Goal: Download file/media

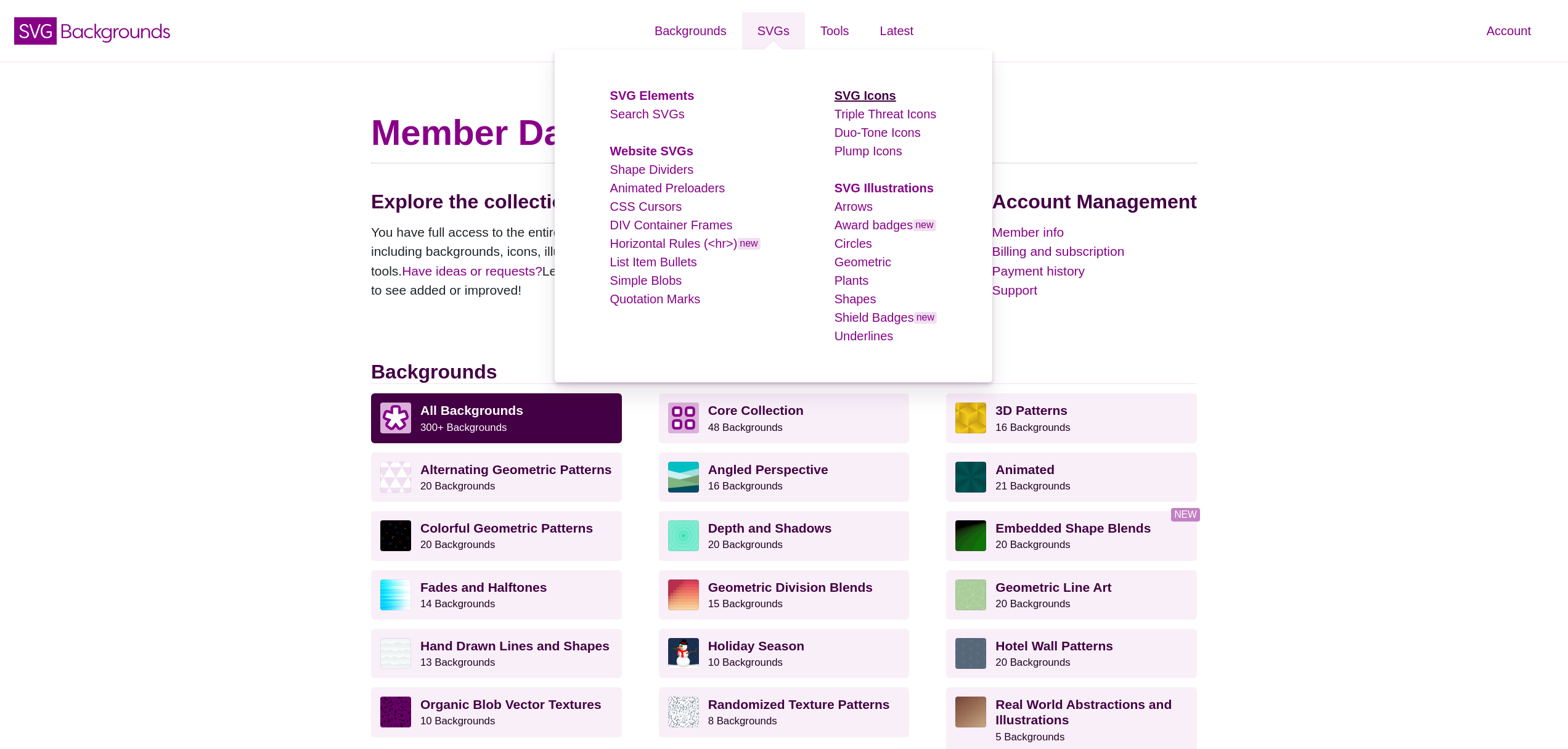
click at [886, 96] on strong "SVG Icons" at bounding box center [865, 96] width 61 height 14
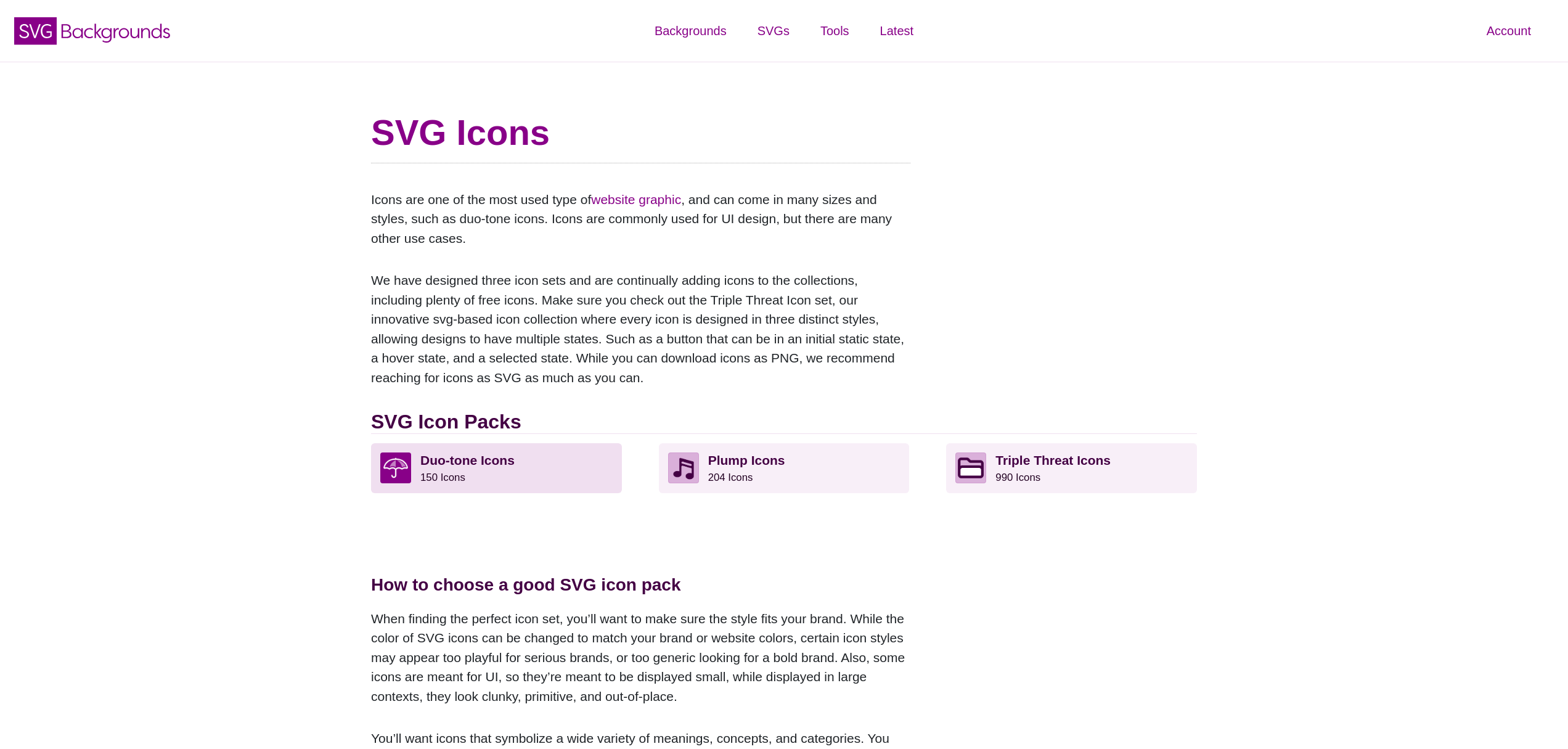
click at [517, 475] on p "Duo-tone Icons 150 Icons" at bounding box center [517, 468] width 193 height 31
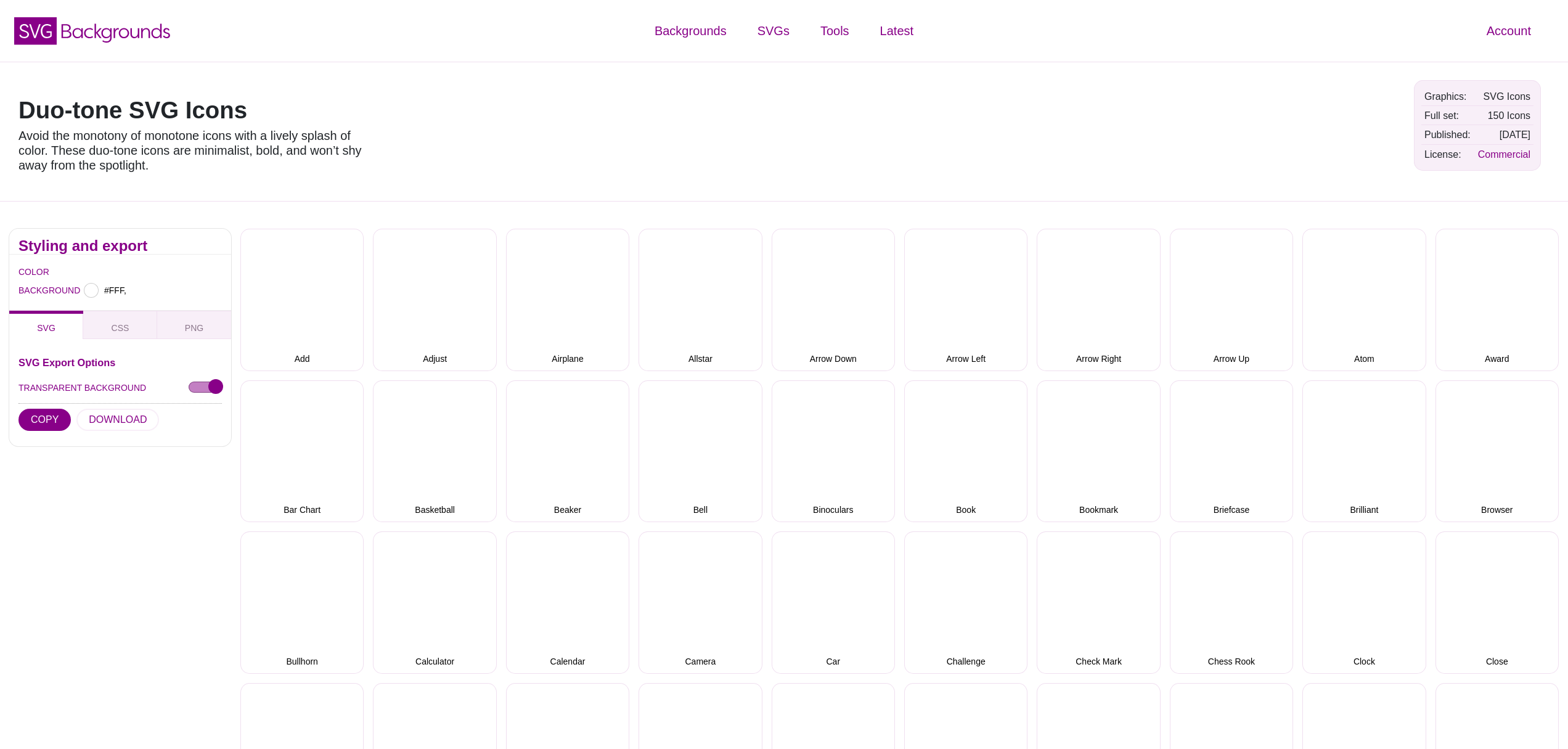
type input "#FFFFFF"
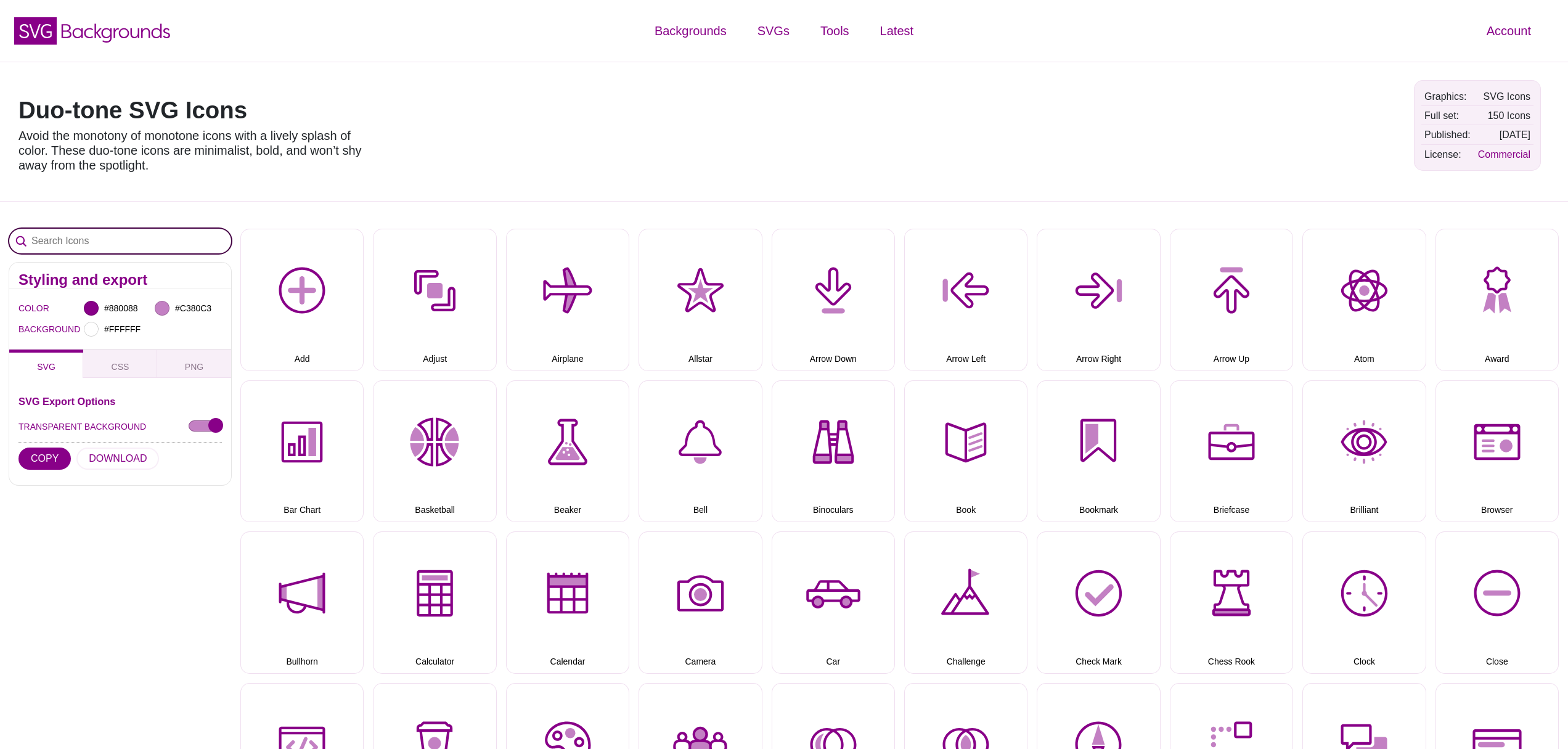
click at [162, 242] on input "Search Icons" at bounding box center [120, 241] width 222 height 25
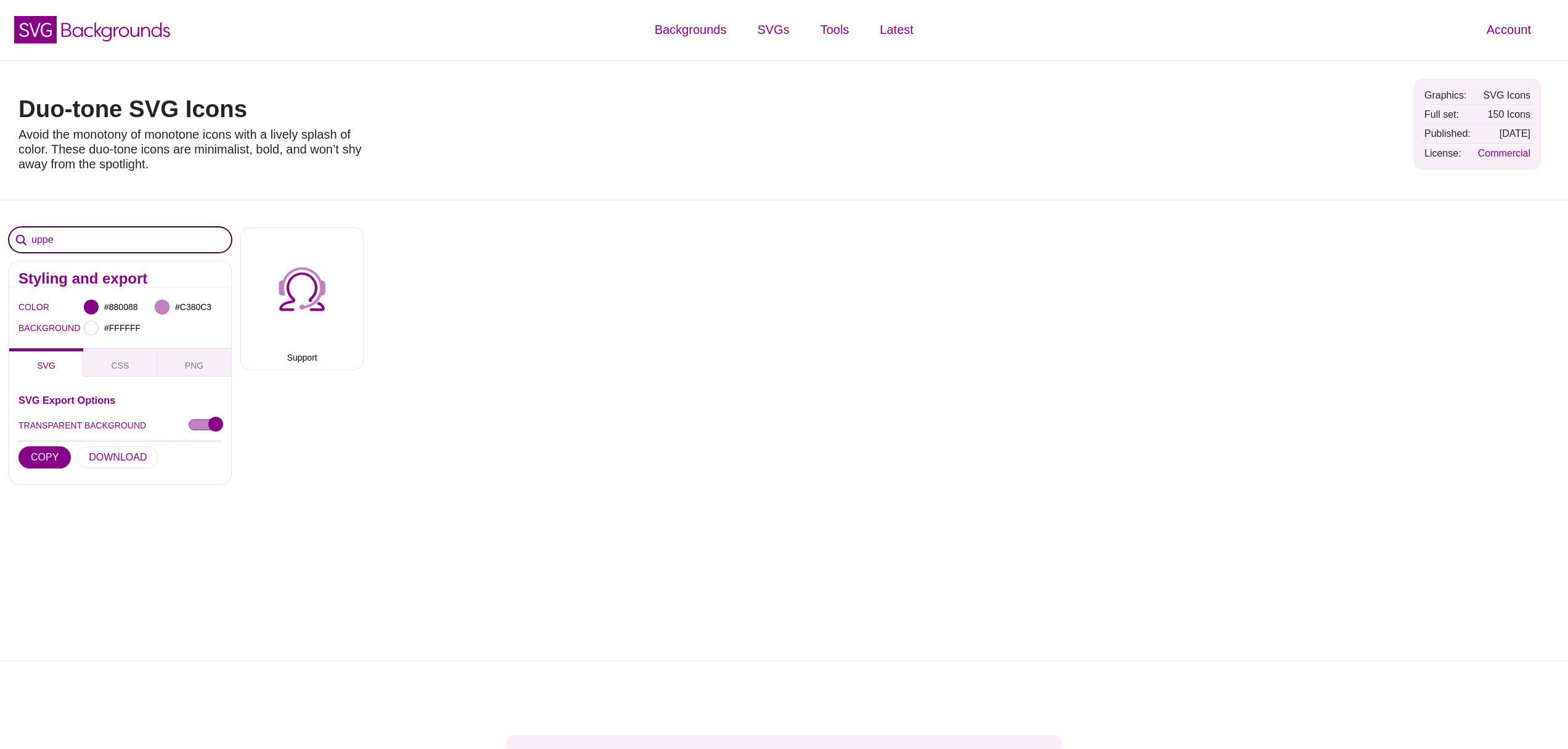
type input "upper"
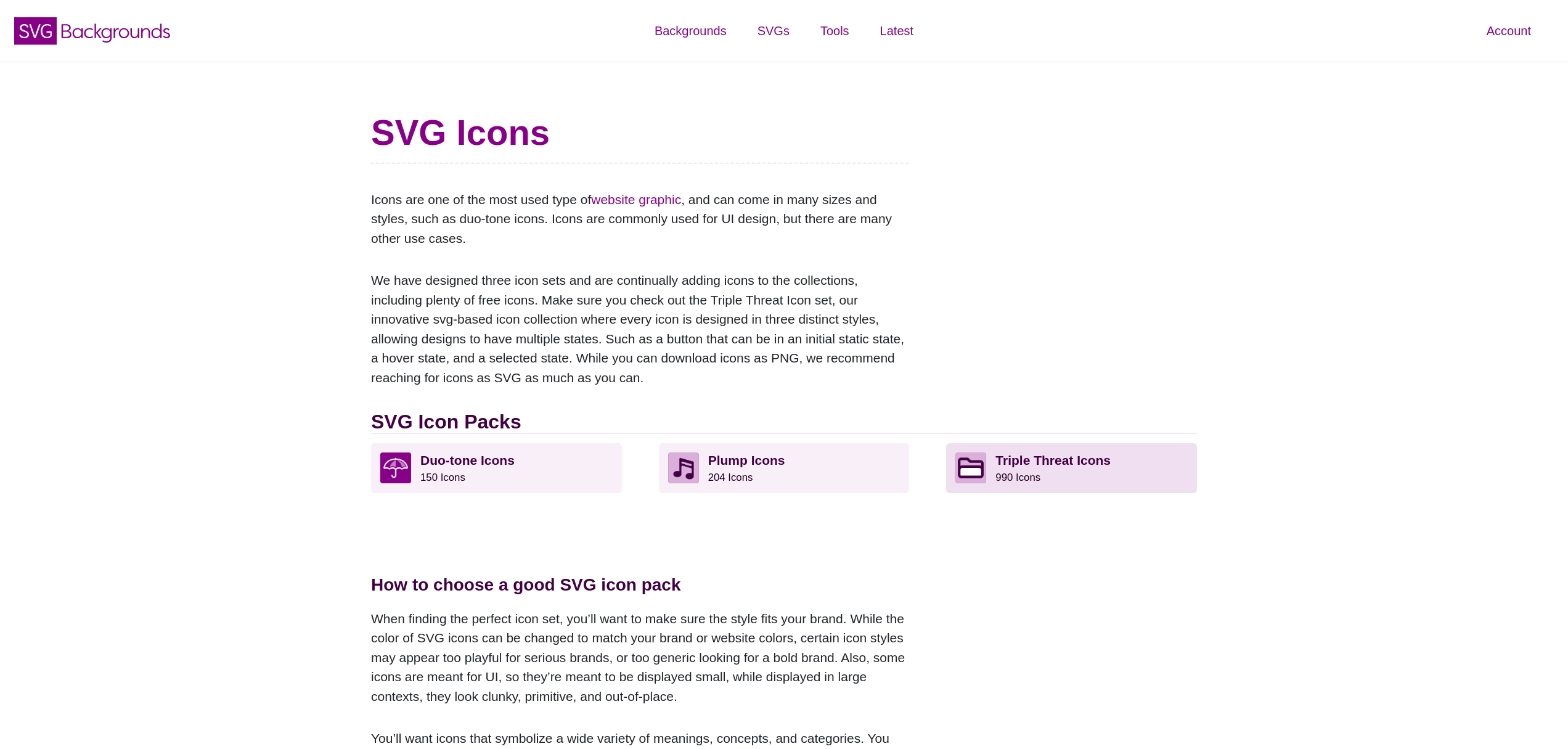
click at [1015, 466] on strong "Triple Threat Icons" at bounding box center [1053, 460] width 115 height 14
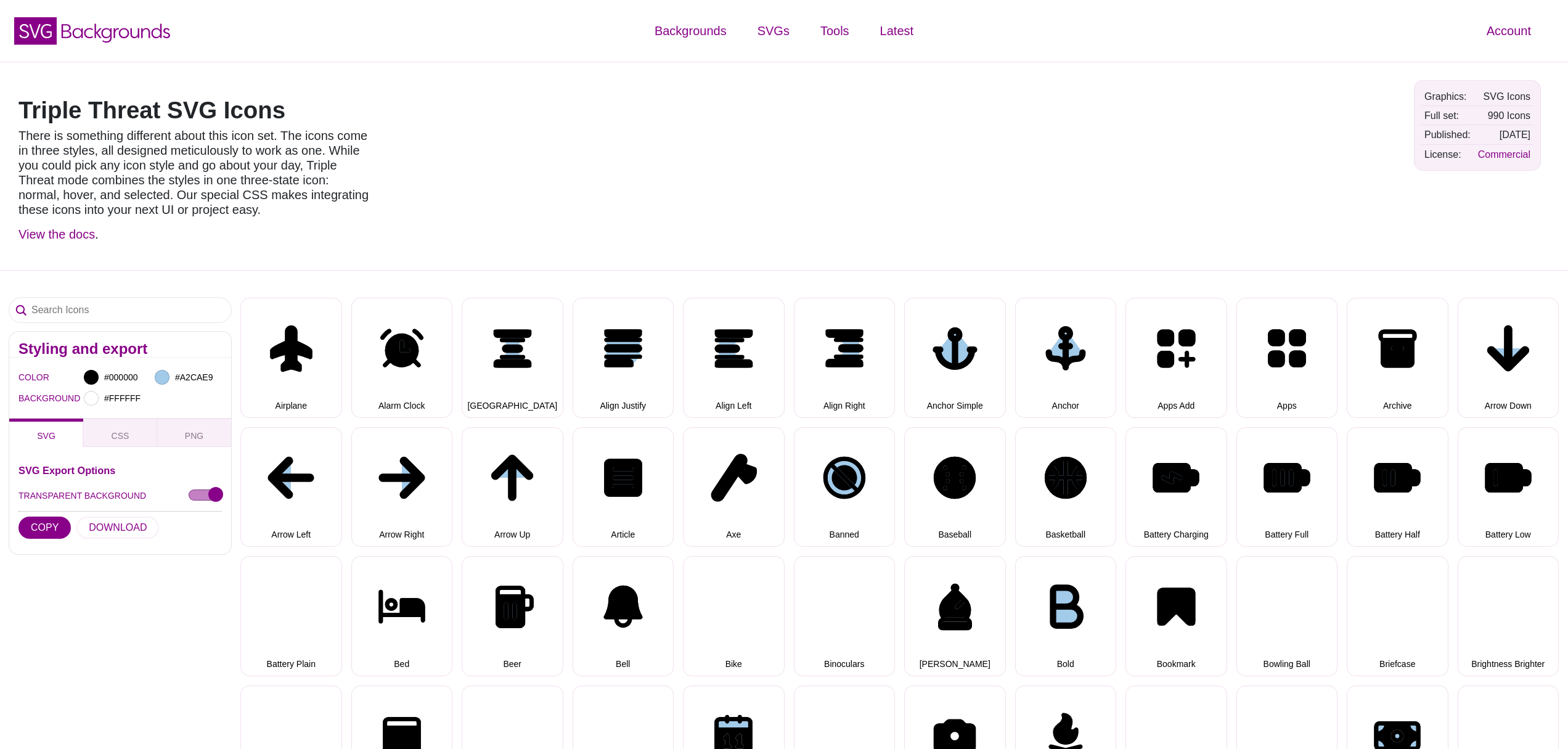
select select "triple threat"
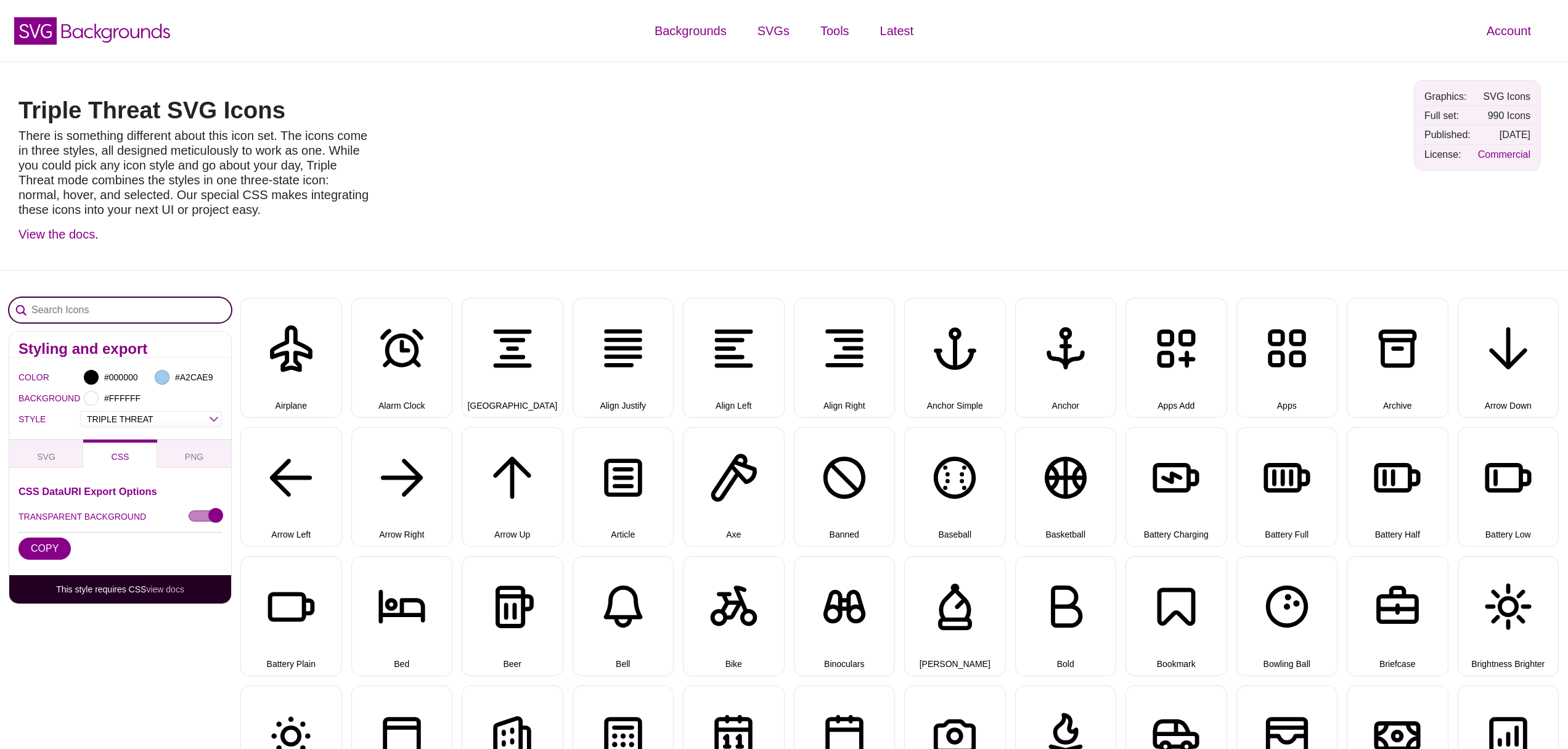
click at [54, 300] on input "Search Icons" at bounding box center [120, 310] width 222 height 25
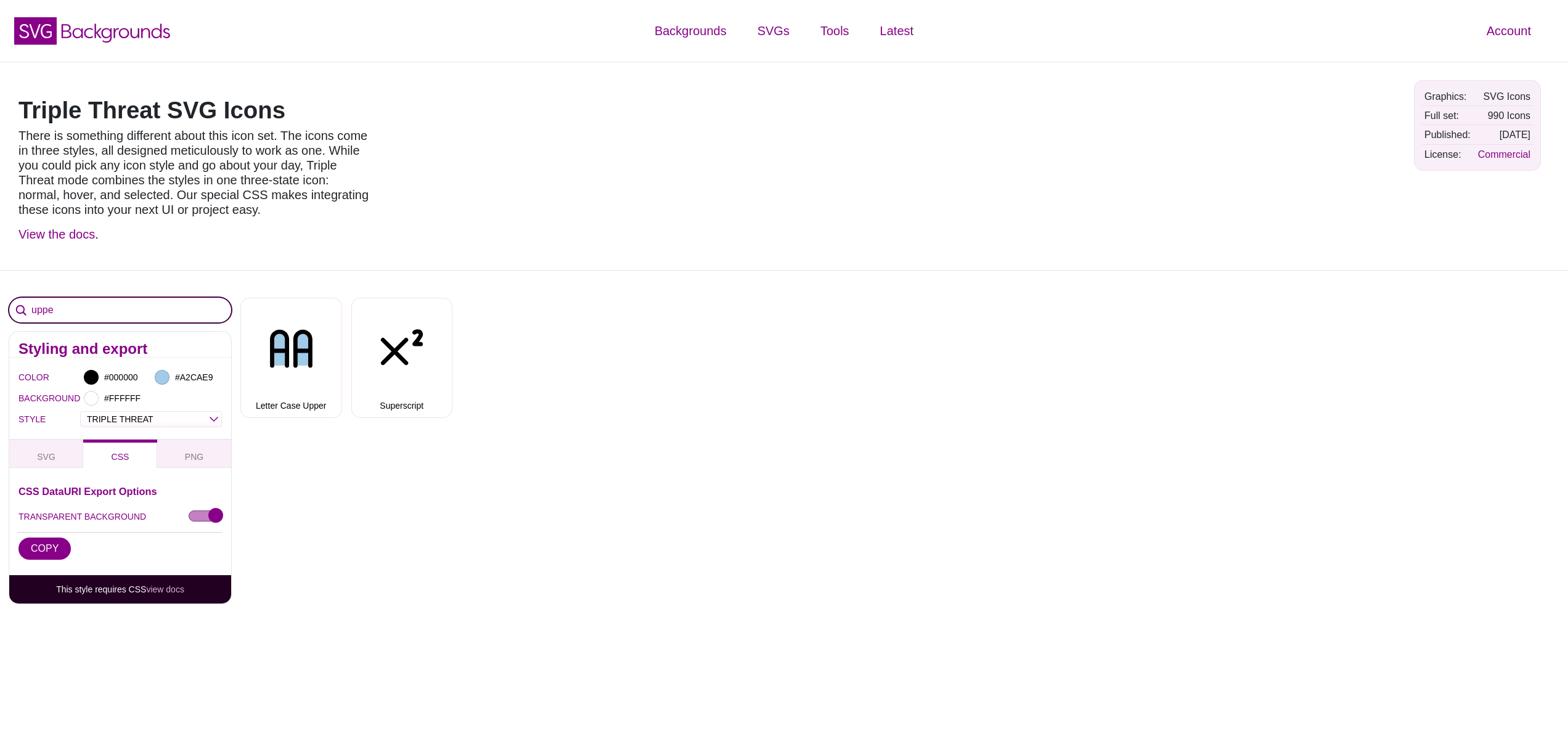
type input "uppe"
click at [311, 410] on button "Letter Case Upper" at bounding box center [291, 358] width 102 height 120
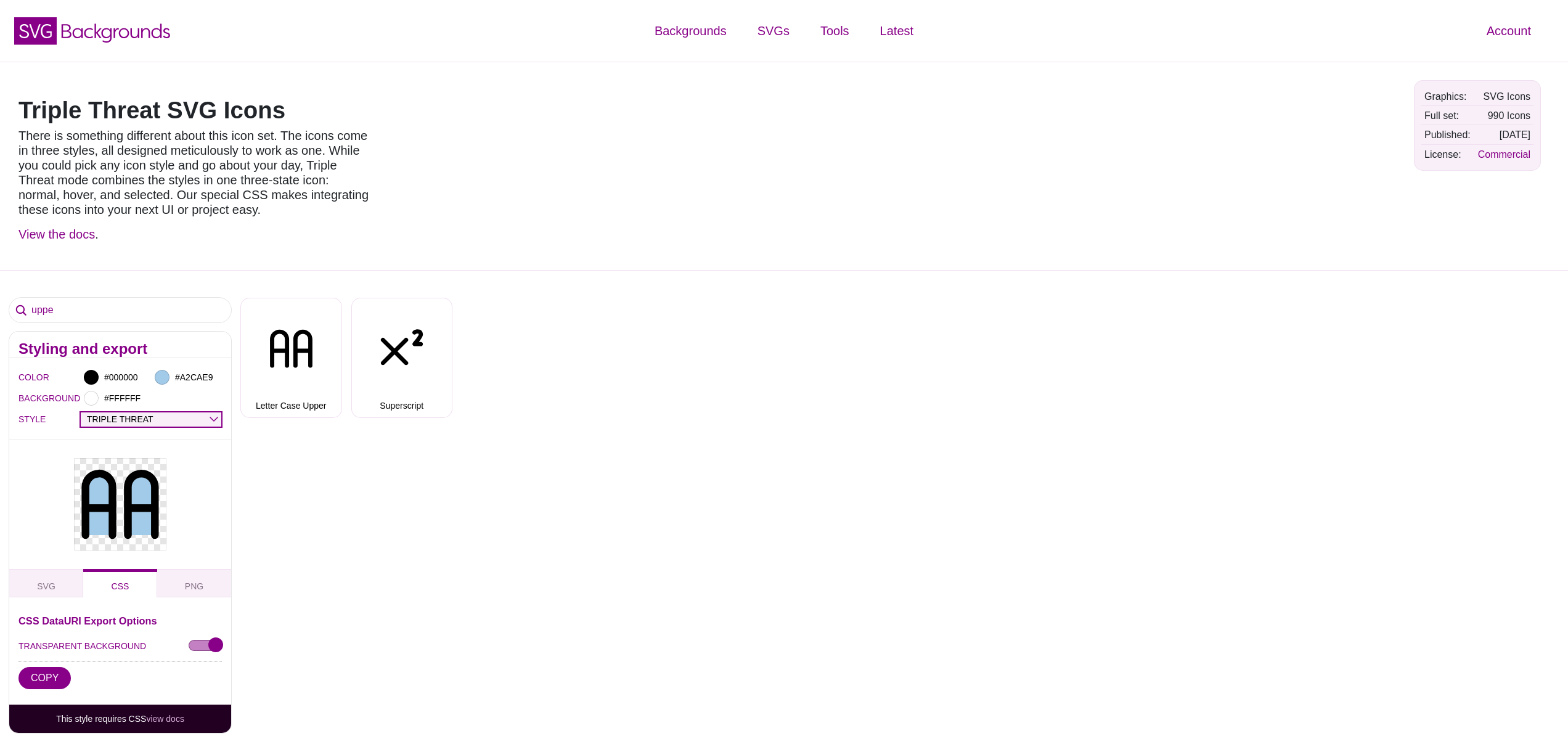
click at [216, 422] on select "OUTLINE DUO-TONE SOLID TRIPLE THREAT DOUBLE TROUBLE" at bounding box center [151, 419] width 141 height 14
select select "outline"
click at [81, 412] on select "OUTLINE DUO-TONE SOLID TRIPLE THREAT DOUBLE TROUBLE" at bounding box center [151, 419] width 141 height 14
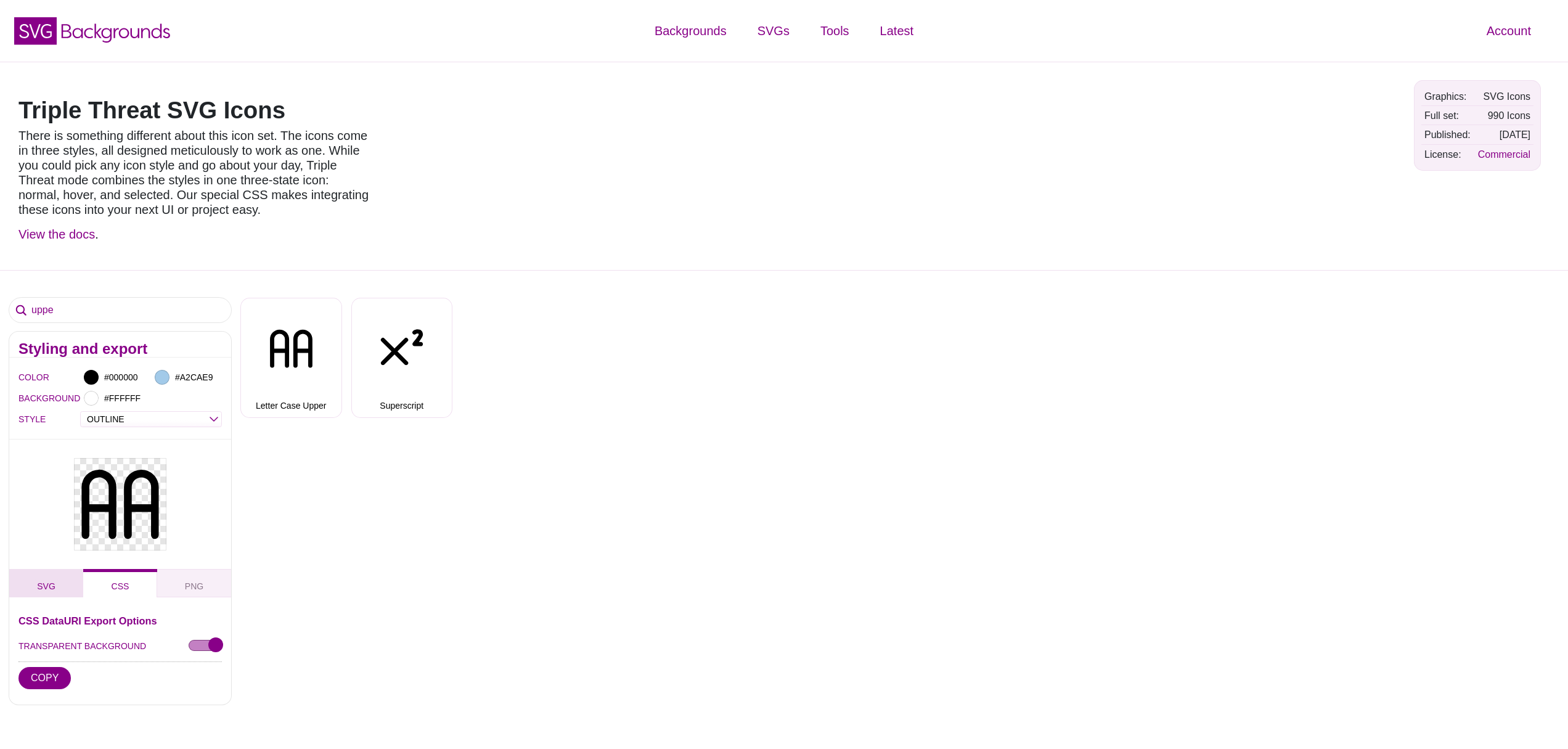
click at [48, 588] on span "SVG" at bounding box center [46, 587] width 29 height 14
click at [91, 377] on div at bounding box center [91, 378] width 15 height 15
click at [414, 378] on div at bounding box center [415, 437] width 25 height 136
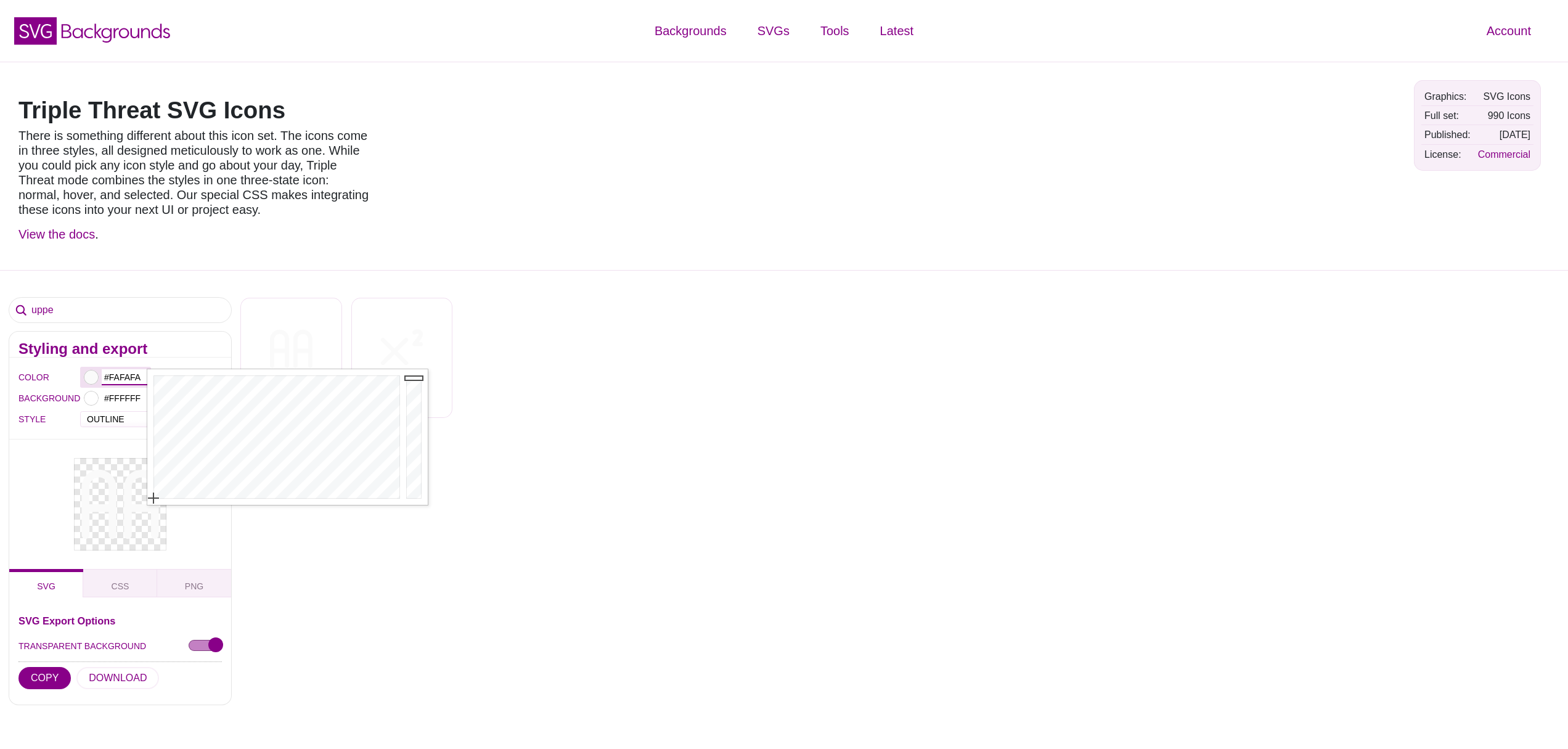
click at [124, 375] on input "#FAFAFA" at bounding box center [124, 377] width 46 height 16
type input "#FFFFFF"
click at [571, 416] on div "Airplane Alarm Clock [GEOGRAPHIC_DATA] Align Justify Align Left Align Right Anc…" at bounding box center [904, 354] width 1328 height 130
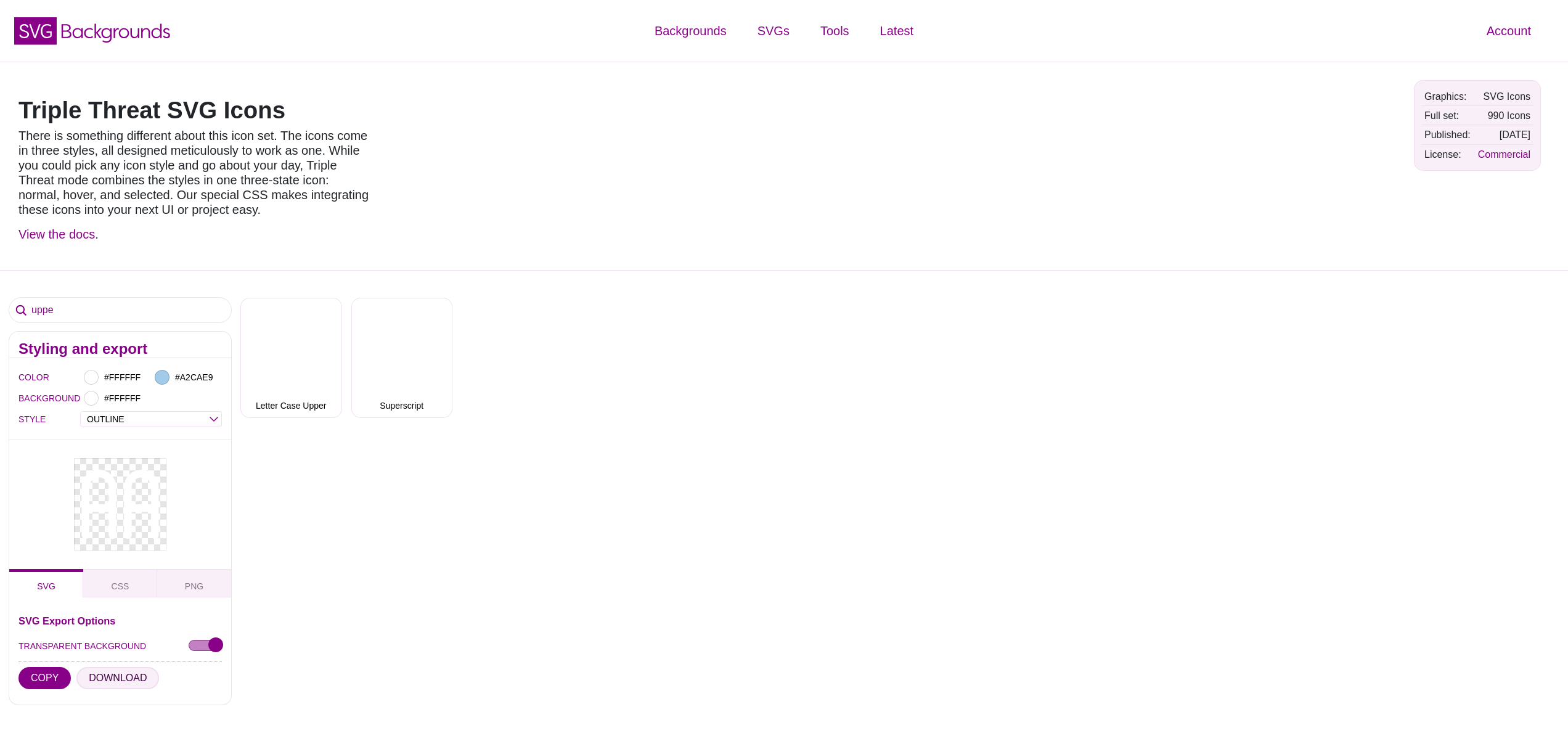
click at [127, 677] on button "DOWNLOAD" at bounding box center [117, 678] width 83 height 23
click at [44, 313] on input "uppe" at bounding box center [120, 310] width 222 height 25
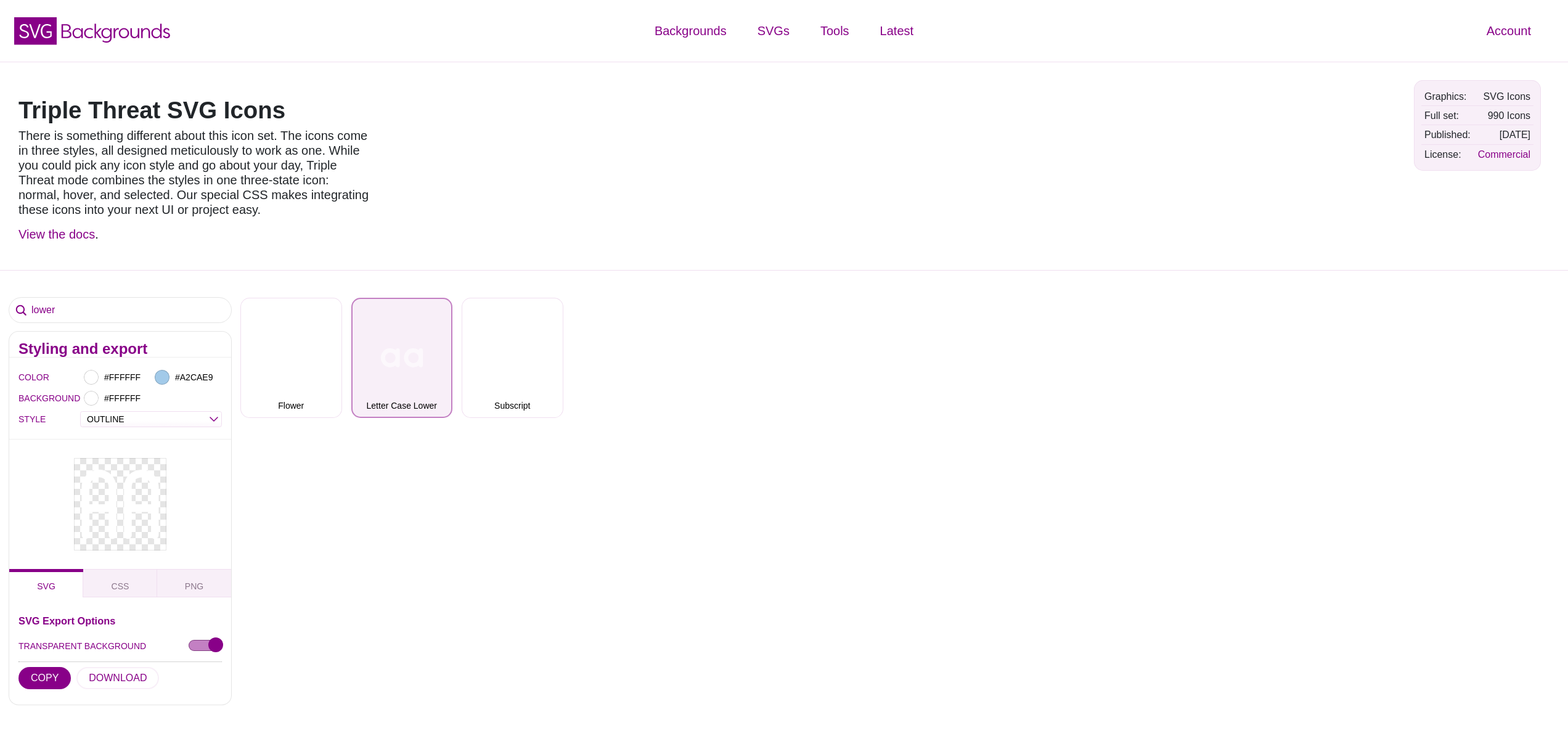
click at [371, 379] on button "Letter Case Lower" at bounding box center [402, 358] width 102 height 120
click at [119, 679] on button "DOWNLOAD" at bounding box center [117, 678] width 83 height 23
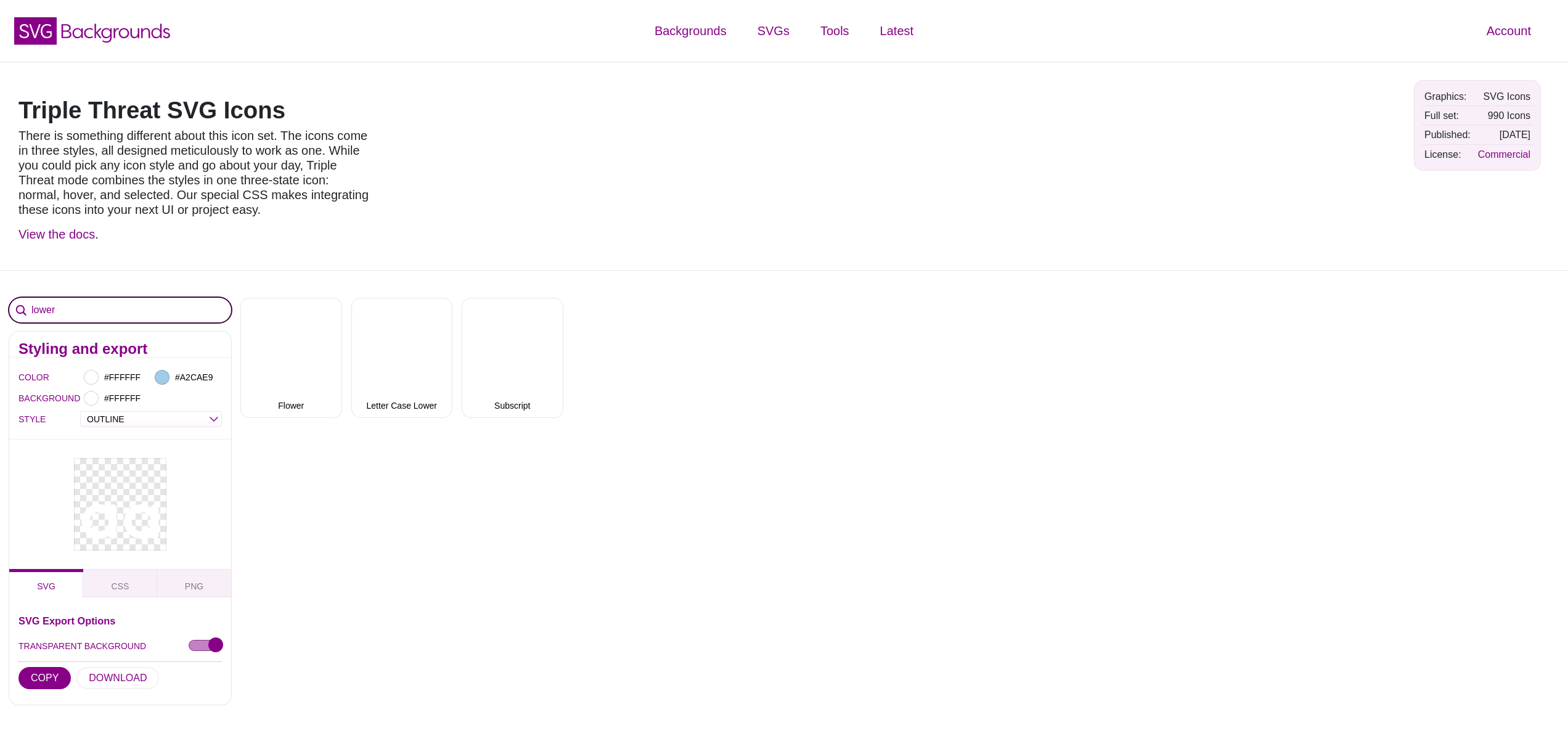
click at [43, 311] on input "lower" at bounding box center [120, 310] width 222 height 25
drag, startPoint x: 71, startPoint y: 309, endPoint x: 27, endPoint y: 308, distance: 44.0
click at [27, 308] on input "sente" at bounding box center [120, 310] width 222 height 25
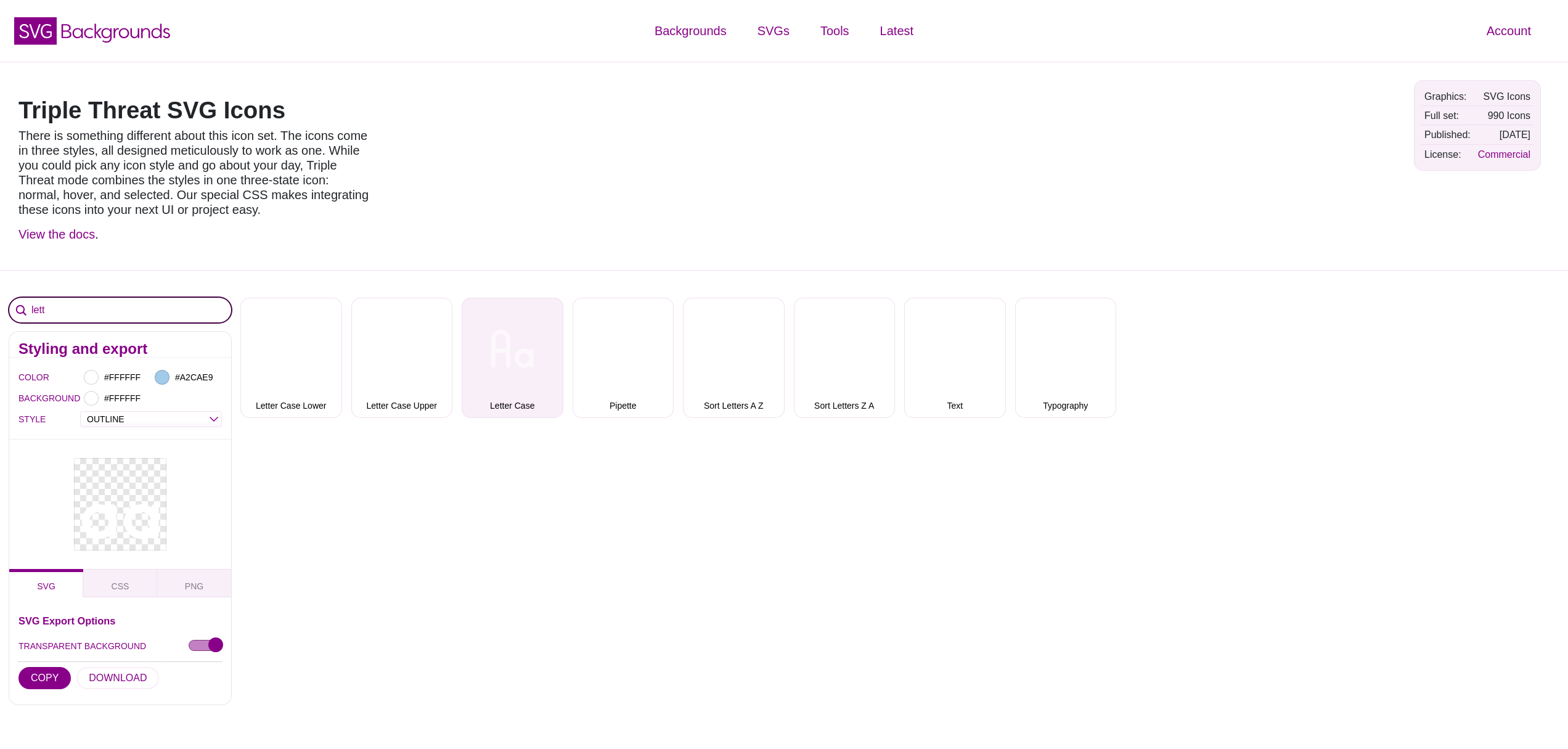
type input "lett"
click at [530, 380] on button "Letter Case" at bounding box center [512, 358] width 102 height 120
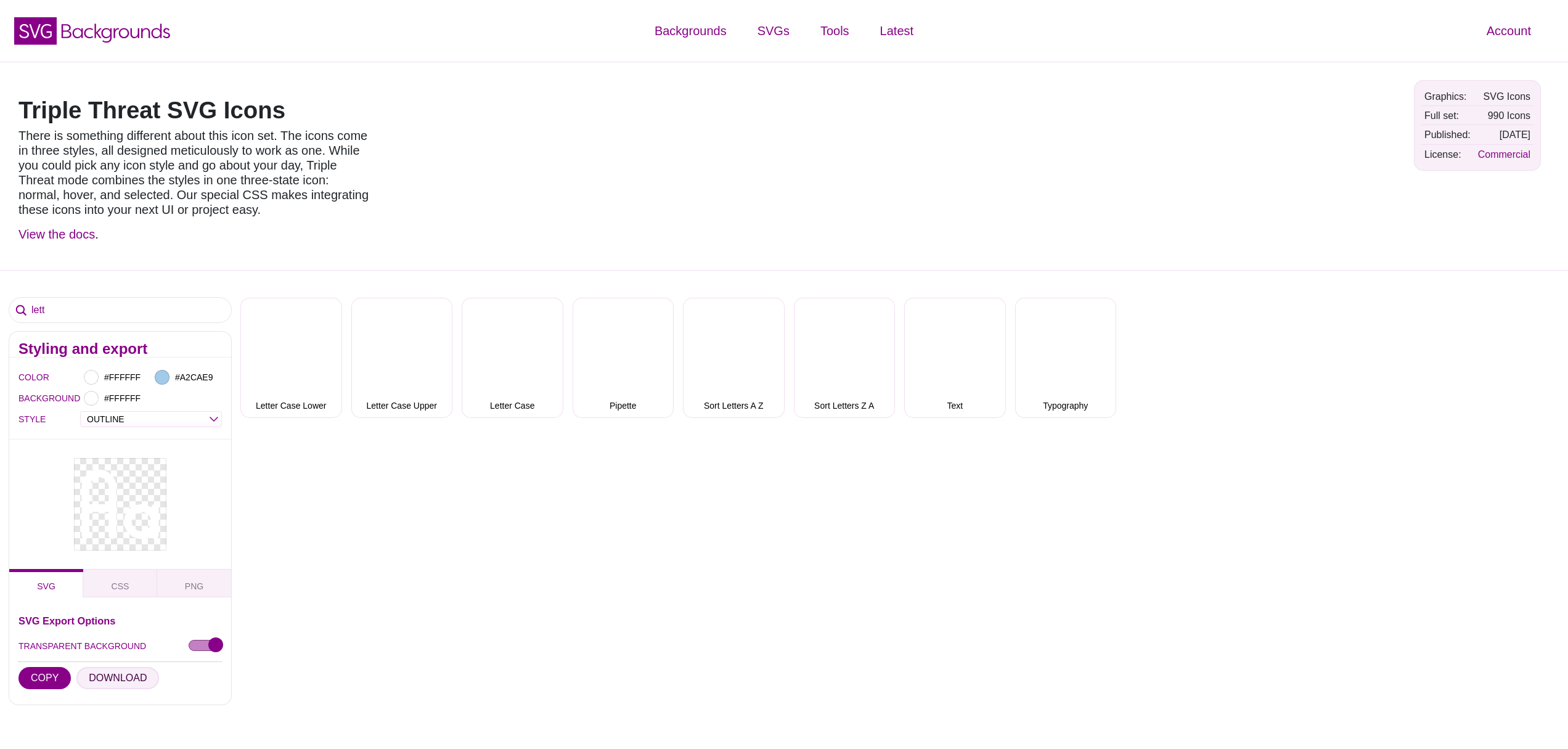
click at [105, 681] on button "DOWNLOAD" at bounding box center [117, 678] width 83 height 23
